Goal: Task Accomplishment & Management: Manage account settings

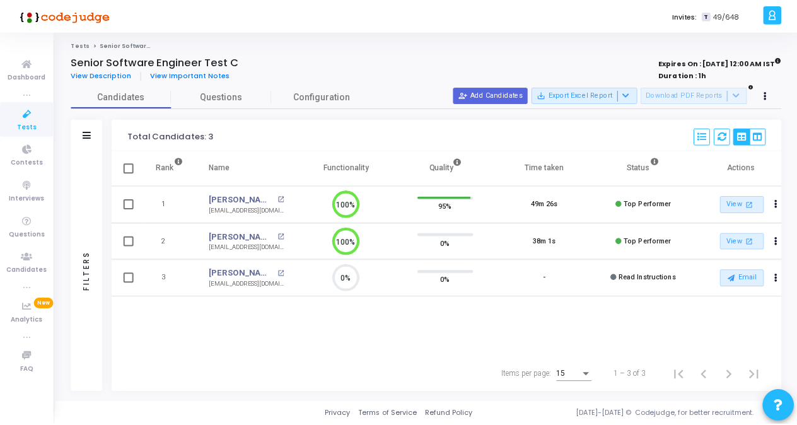
scroll to position [26, 32]
click at [33, 119] on icon at bounding box center [27, 114] width 26 height 16
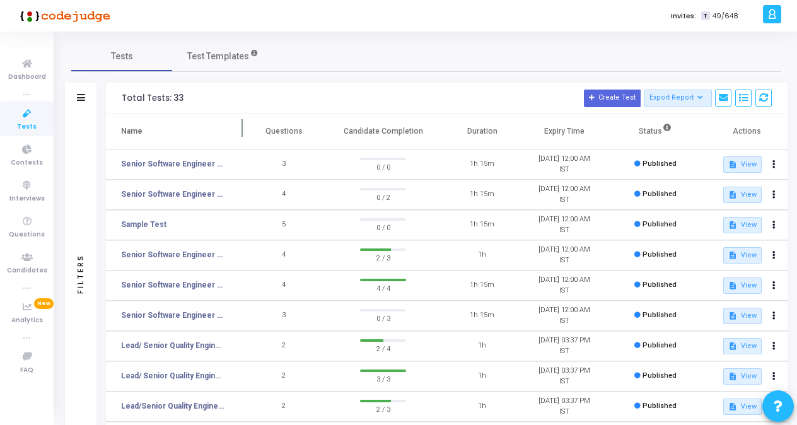
click at [204, 129] on th "Name" at bounding box center [174, 131] width 137 height 35
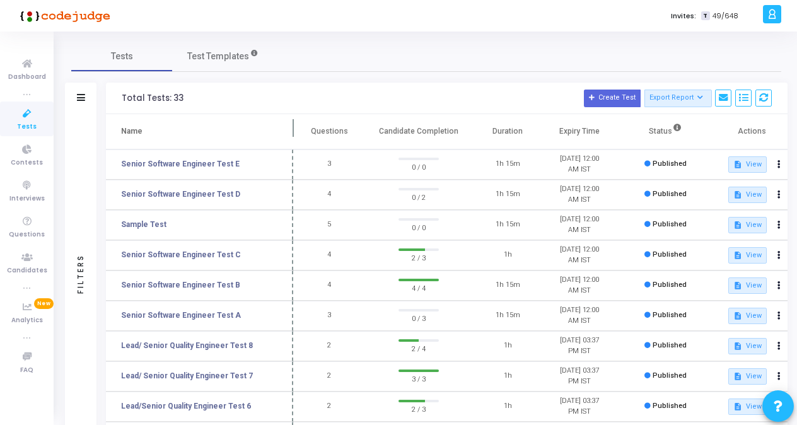
drag, startPoint x: 245, startPoint y: 125, endPoint x: 298, endPoint y: 134, distance: 53.7
click at [298, 134] on span at bounding box center [293, 131] width 13 height 35
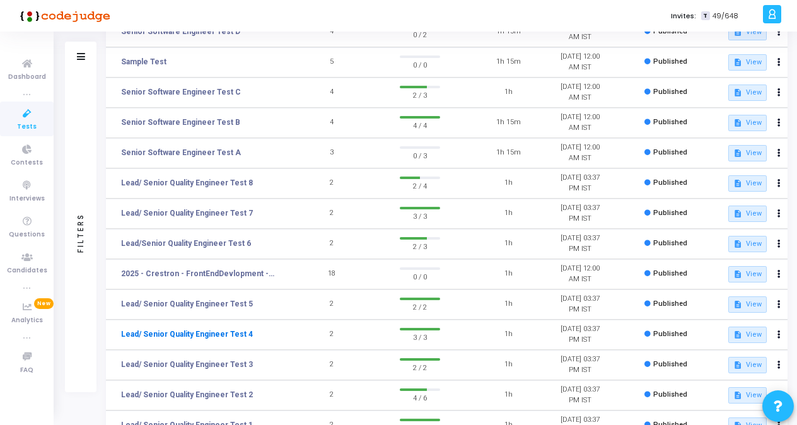
scroll to position [189, 0]
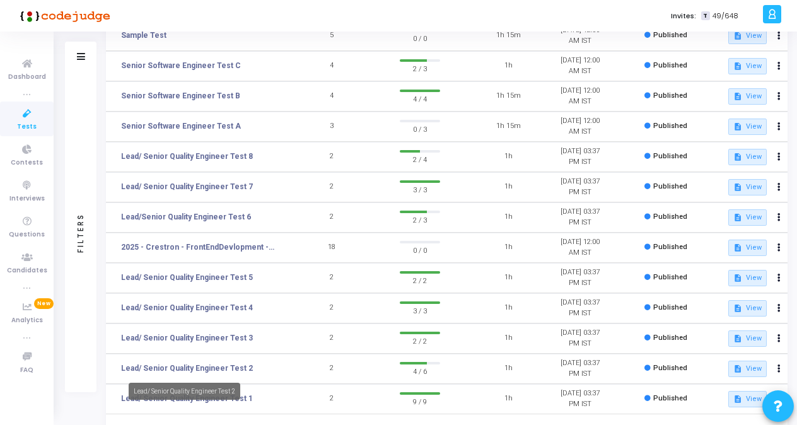
click at [235, 400] on mat-tooltip-component "Lead/ Senior Quality Engineer Test 2" at bounding box center [184, 391] width 129 height 35
drag, startPoint x: 235, startPoint y: 400, endPoint x: 259, endPoint y: 398, distance: 24.7
click at [303, 398] on td "2" at bounding box center [331, 399] width 71 height 30
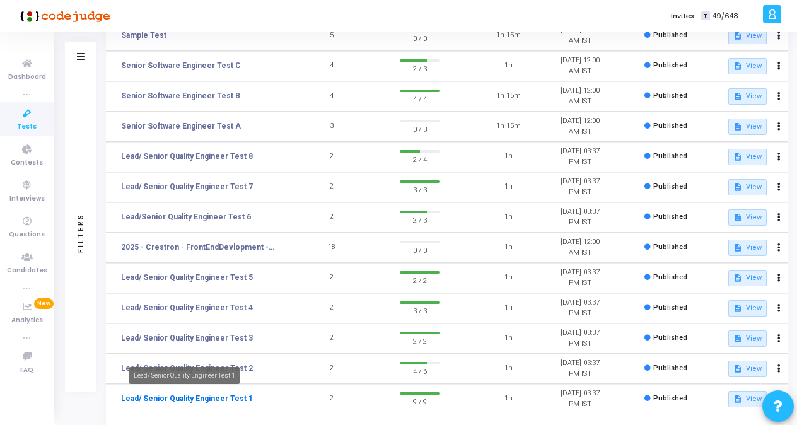
click at [222, 397] on link "Lead/ Senior Quality Engineer Test 1" at bounding box center [187, 398] width 132 height 11
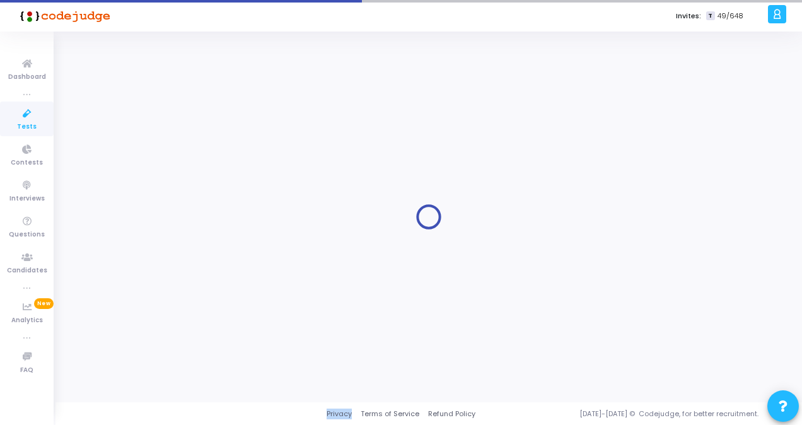
click at [222, 397] on div at bounding box center [428, 217] width 747 height 371
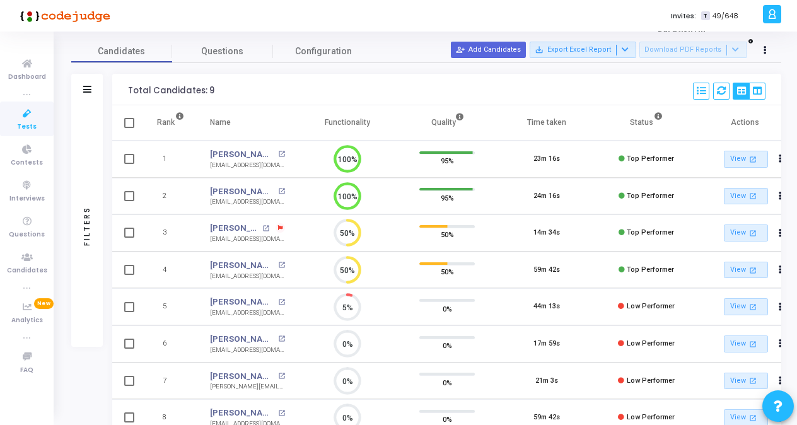
scroll to position [63, 0]
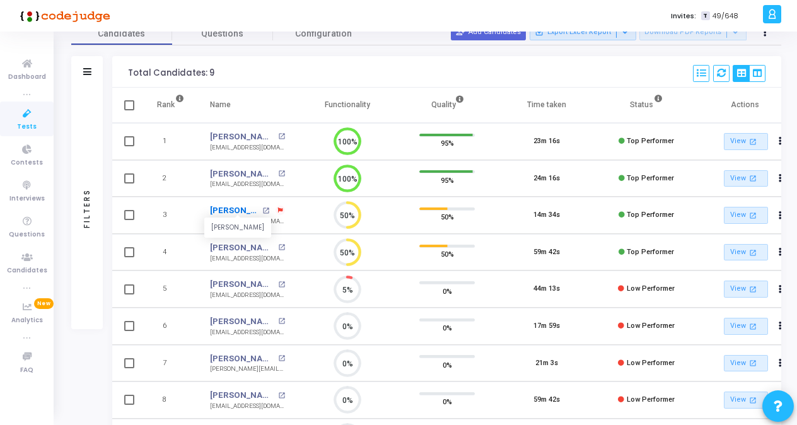
click at [226, 213] on link "[PERSON_NAME]" at bounding box center [234, 210] width 49 height 13
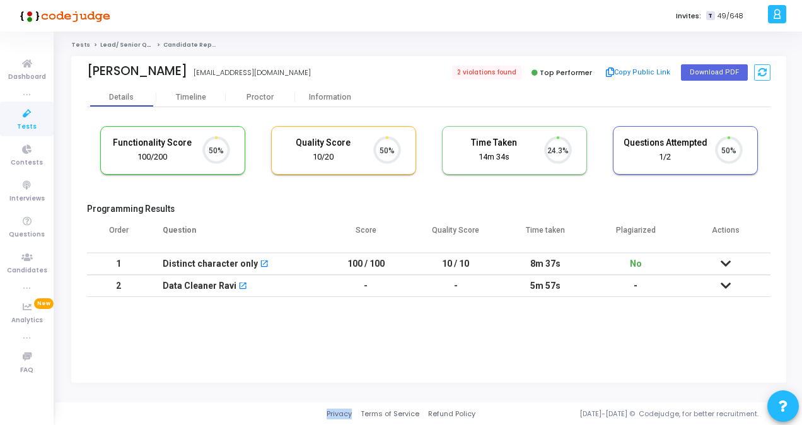
scroll to position [6, 5]
click at [259, 105] on div "Proctor" at bounding box center [260, 97] width 69 height 19
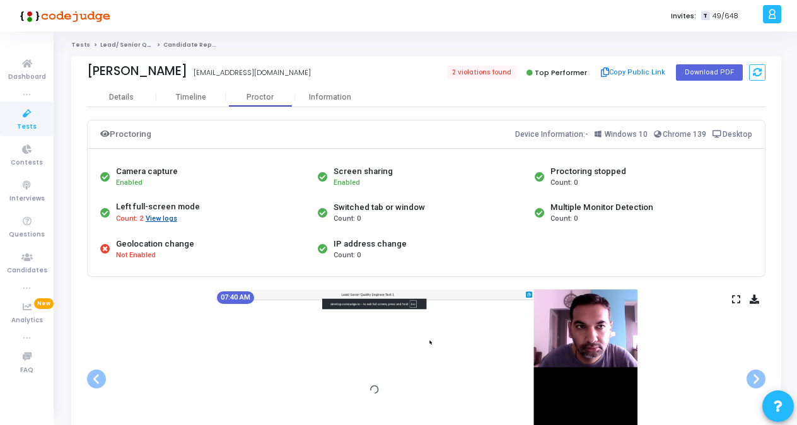
click at [156, 218] on button "View logs" at bounding box center [161, 219] width 33 height 12
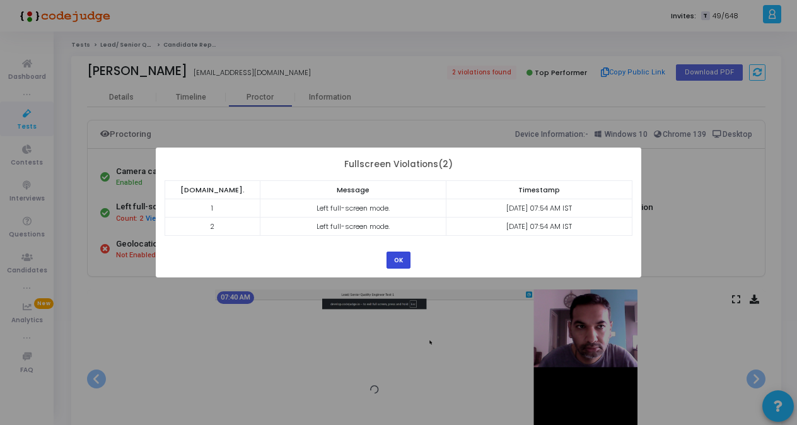
click at [398, 257] on button "OK" at bounding box center [399, 260] width 24 height 17
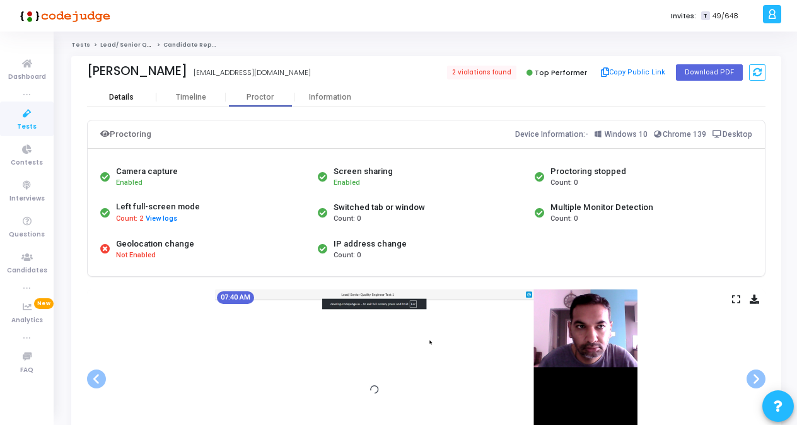
click at [139, 93] on div "Details" at bounding box center [121, 97] width 69 height 9
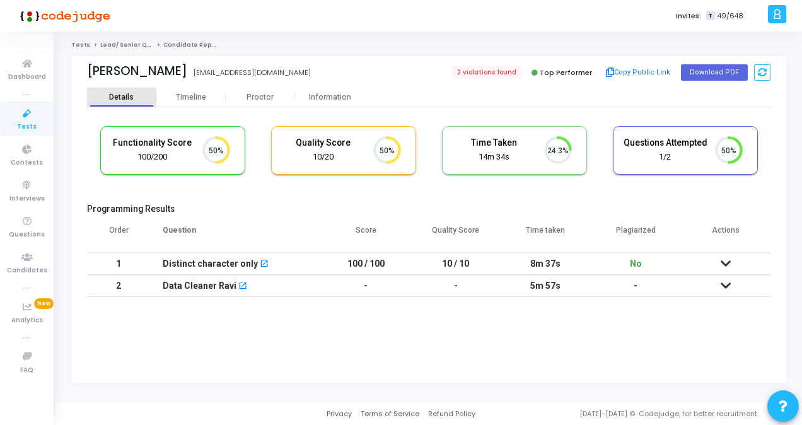
scroll to position [26, 32]
click at [725, 74] on button "Download PDF" at bounding box center [714, 72] width 67 height 16
click at [192, 97] on div "Timeline" at bounding box center [191, 97] width 30 height 9
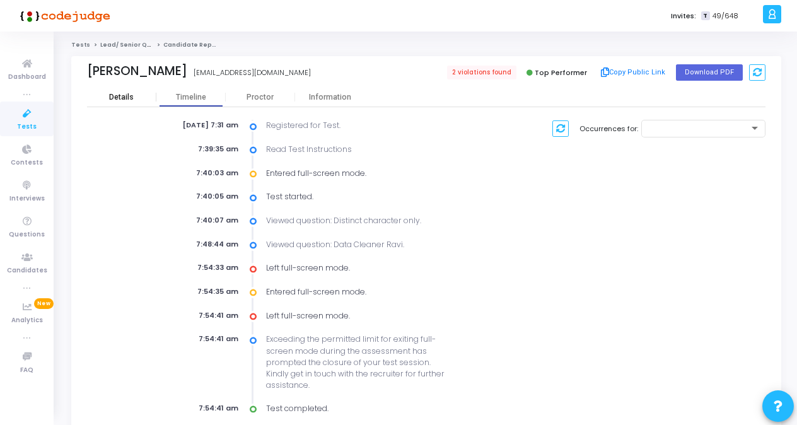
click at [131, 96] on div "Details" at bounding box center [121, 97] width 25 height 9
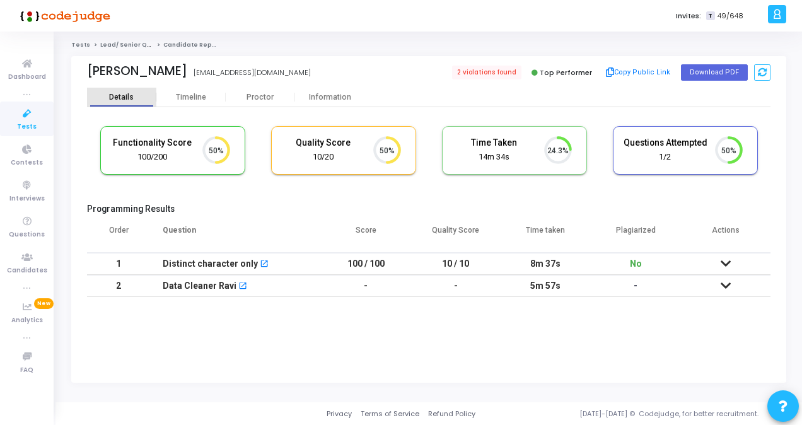
scroll to position [26, 32]
click at [264, 98] on div "Proctor" at bounding box center [260, 97] width 69 height 9
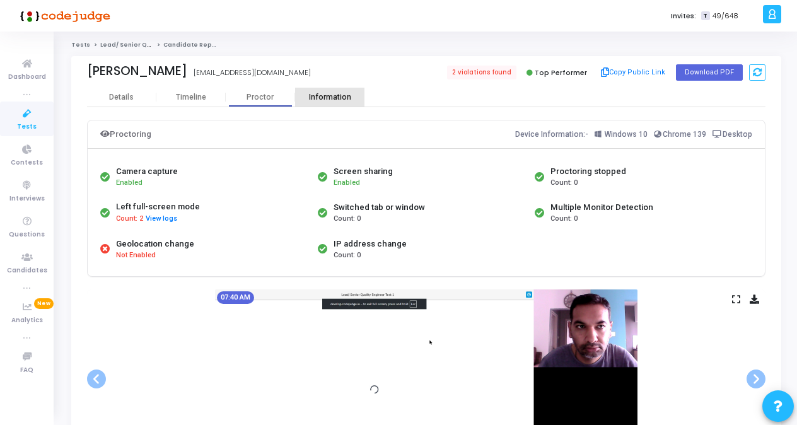
click at [324, 102] on div "Information" at bounding box center [329, 97] width 69 height 19
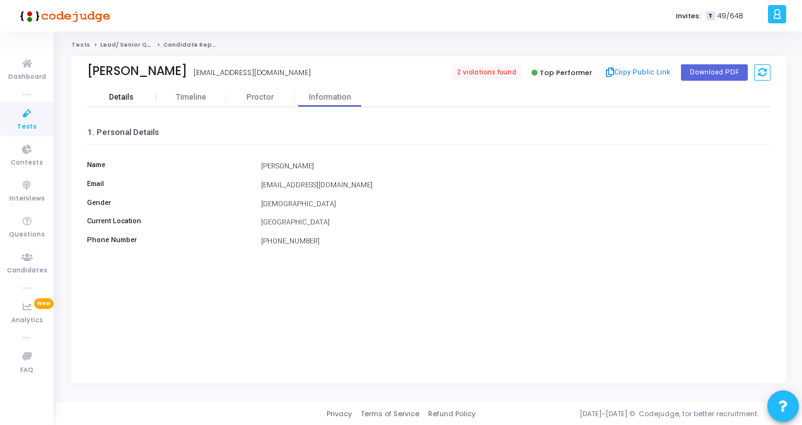
click at [117, 97] on div "Details" at bounding box center [121, 97] width 25 height 9
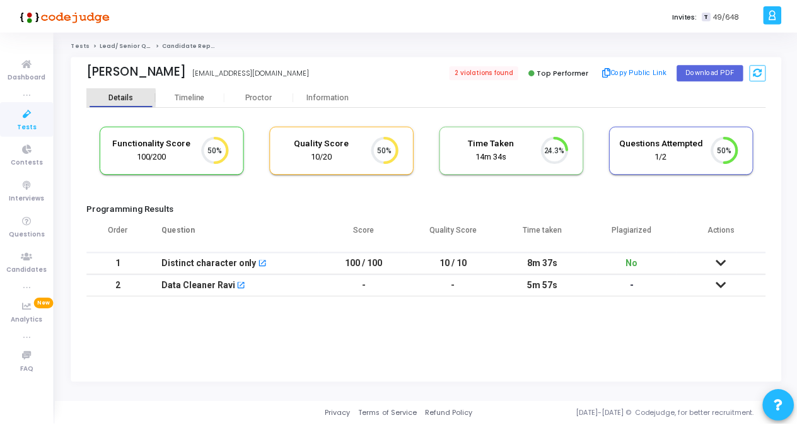
scroll to position [26, 32]
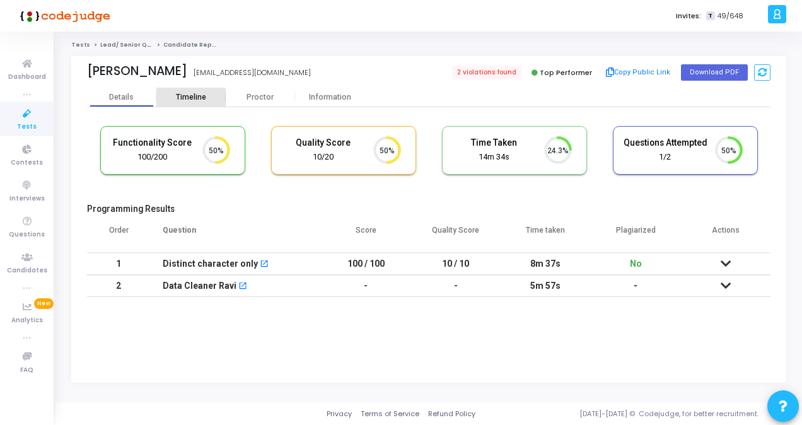
click at [180, 98] on div "Timeline" at bounding box center [191, 97] width 30 height 9
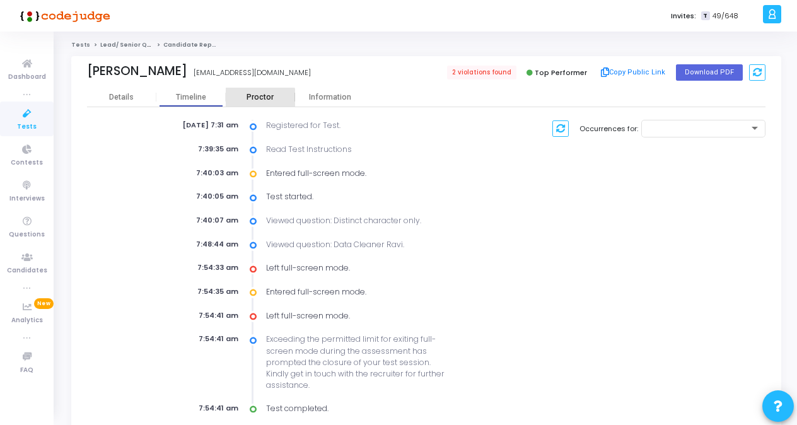
click at [250, 100] on div "Proctor" at bounding box center [260, 97] width 69 height 9
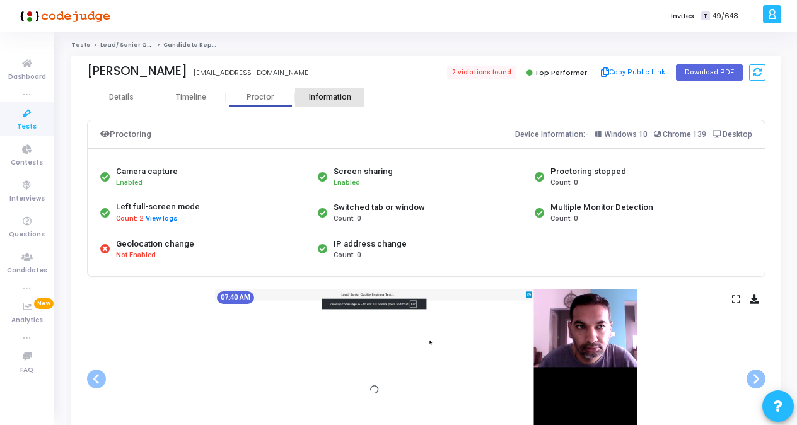
click at [328, 102] on div "Information" at bounding box center [329, 97] width 69 height 19
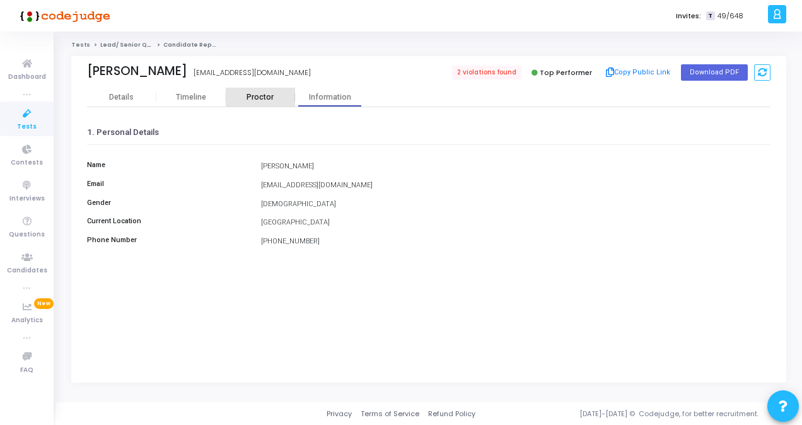
click at [265, 94] on div "Proctor" at bounding box center [260, 97] width 69 height 9
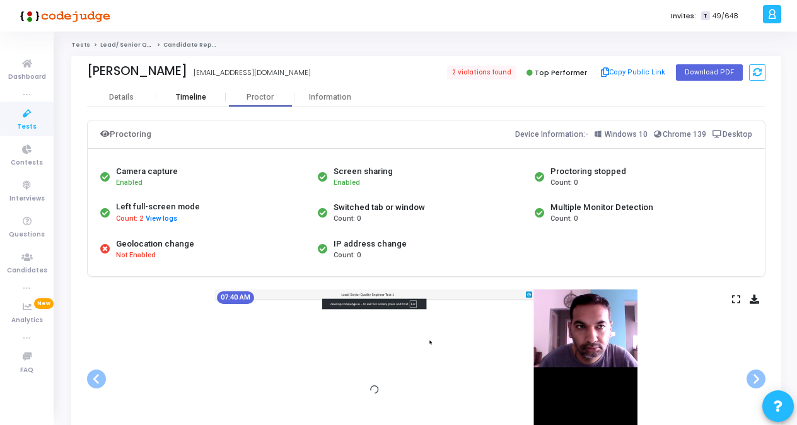
click at [176, 94] on div "Timeline" at bounding box center [191, 97] width 30 height 9
